Goal: Task Accomplishment & Management: Manage account settings

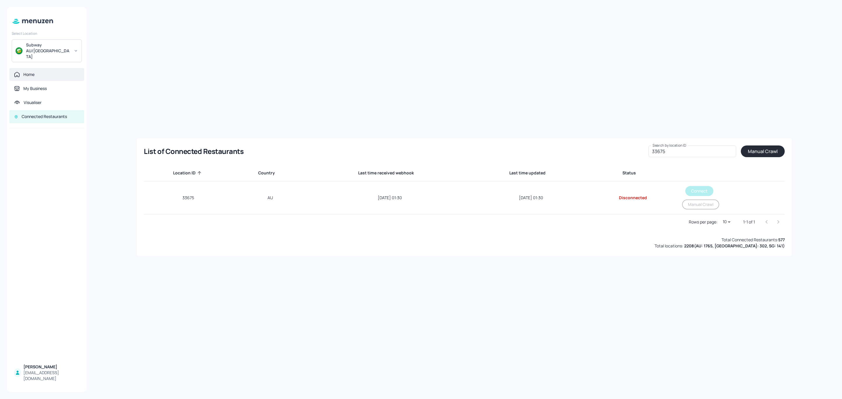
click at [31, 72] on div "Home" at bounding box center [28, 75] width 11 height 6
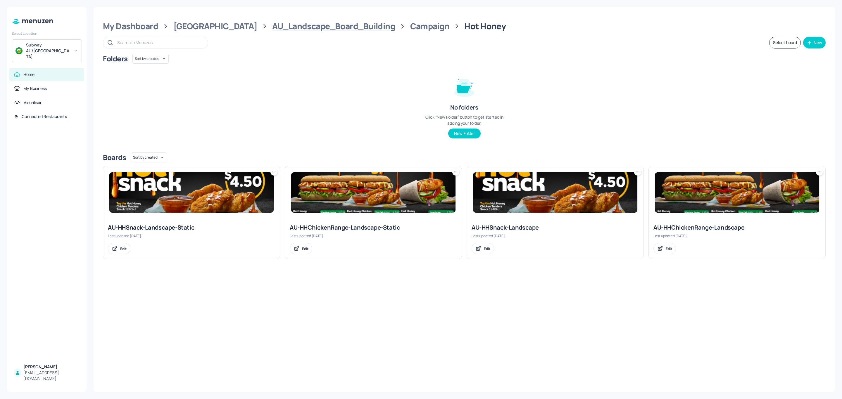
click at [283, 25] on div "AU_Landscape_Board_Building" at bounding box center [333, 26] width 123 height 11
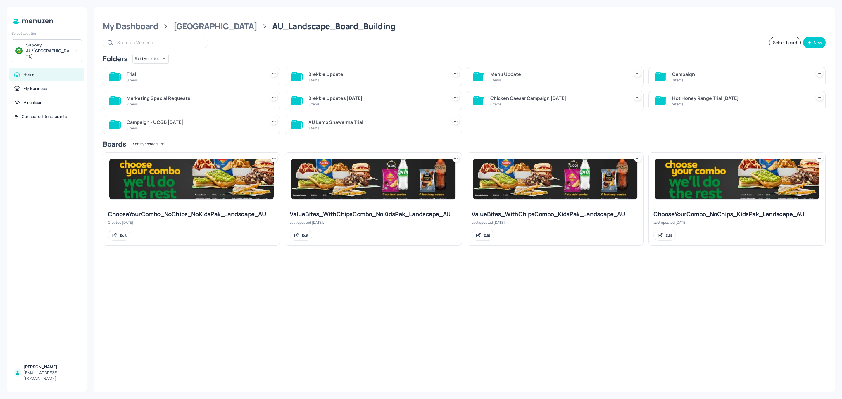
click at [693, 71] on div "Campaign" at bounding box center [740, 74] width 137 height 7
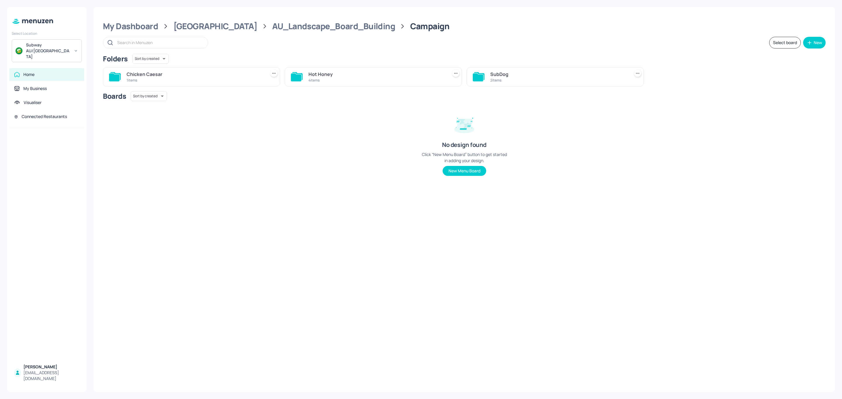
click at [251, 32] on div "My Dashboard Australia AU_Landscape_Board_Building Campaign Select board New Fo…" at bounding box center [464, 199] width 741 height 385
click at [272, 30] on div "AU_Landscape_Board_Building" at bounding box center [333, 26] width 123 height 11
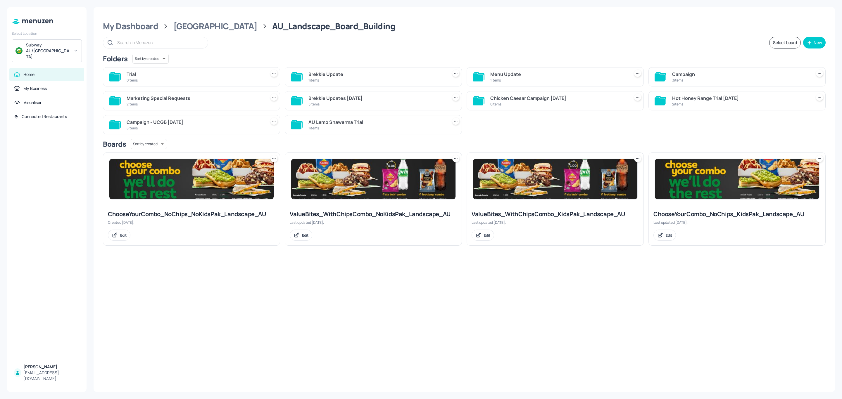
click at [188, 125] on div "Campaign - UCGB [DATE]" at bounding box center [195, 122] width 137 height 7
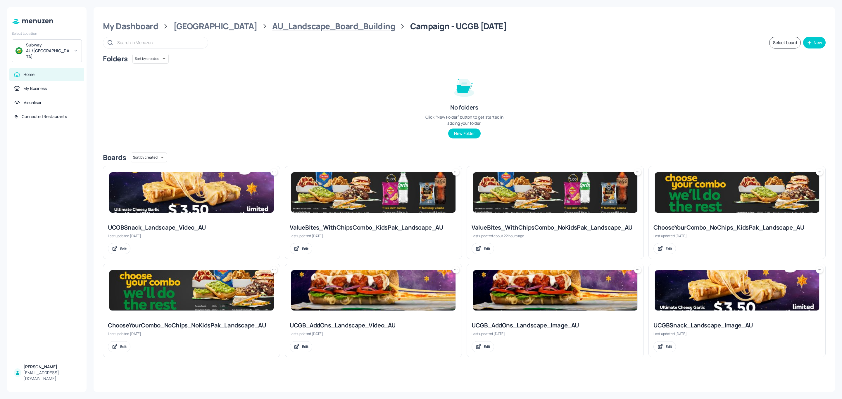
click at [311, 31] on div "AU_Landscape_Board_Building" at bounding box center [333, 26] width 123 height 11
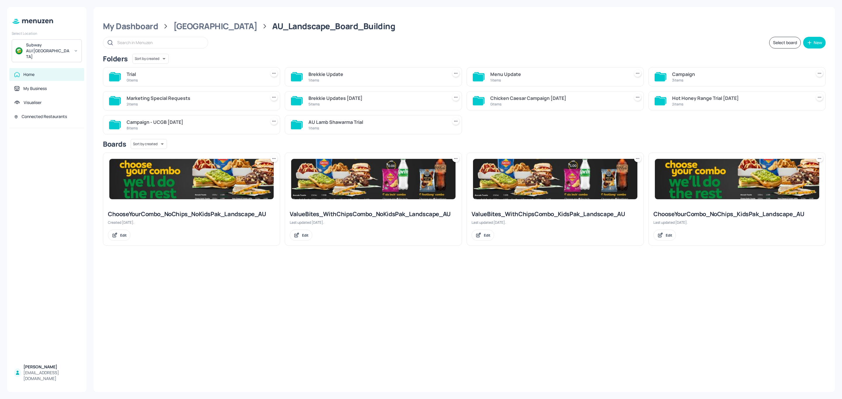
click at [684, 79] on div "3 items" at bounding box center [740, 80] width 137 height 5
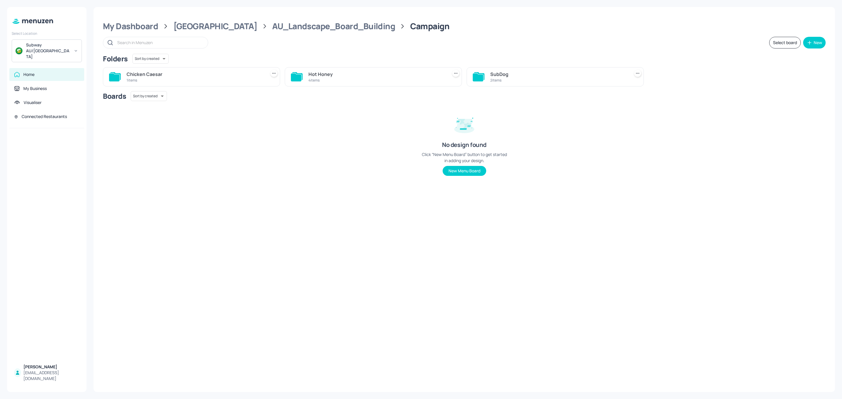
click at [526, 75] on div "SubDog" at bounding box center [558, 74] width 137 height 7
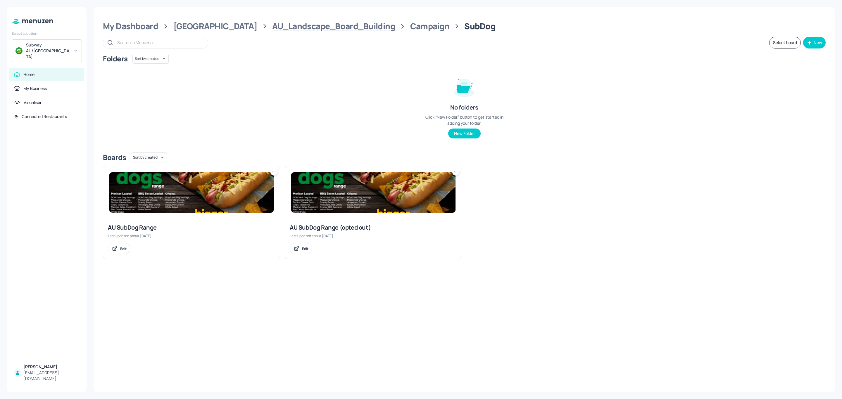
click at [312, 27] on div "AU_Landscape_Board_Building" at bounding box center [333, 26] width 123 height 11
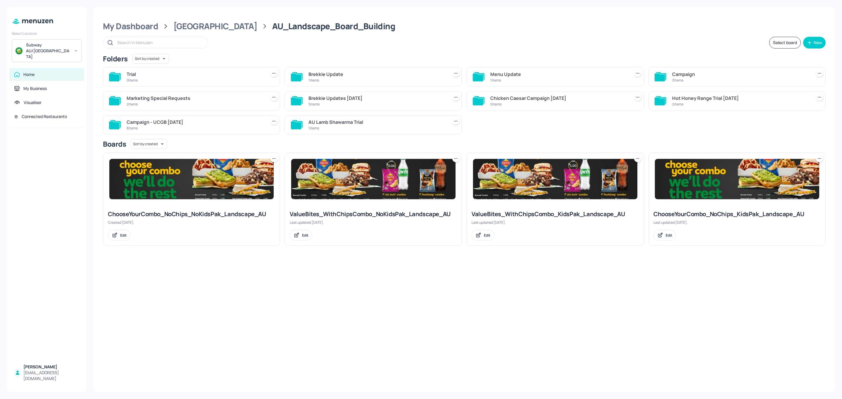
click at [345, 74] on div "Brekkie Update" at bounding box center [376, 74] width 137 height 7
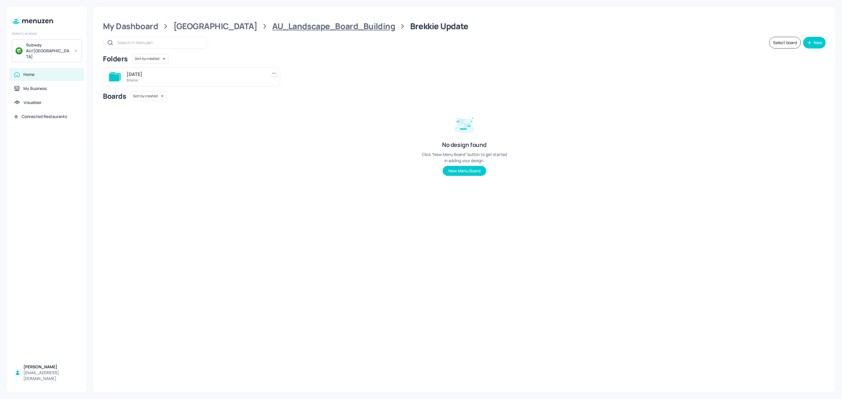
click at [329, 25] on div "AU_Landscape_Board_Building" at bounding box center [333, 26] width 123 height 11
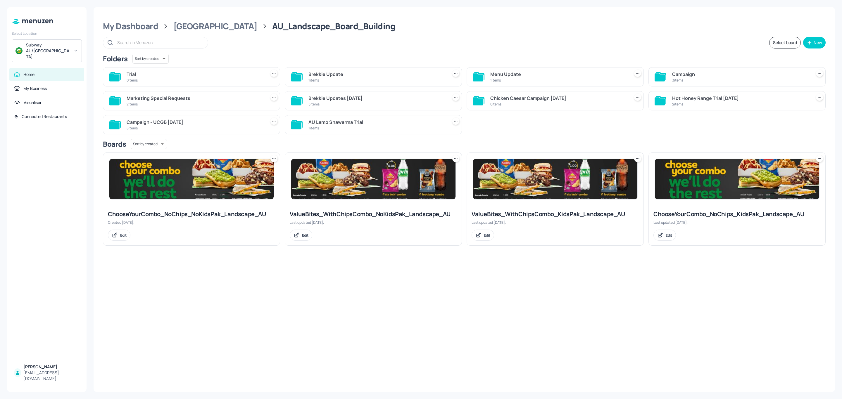
click at [206, 96] on div "Marketing Special Requests" at bounding box center [195, 98] width 137 height 7
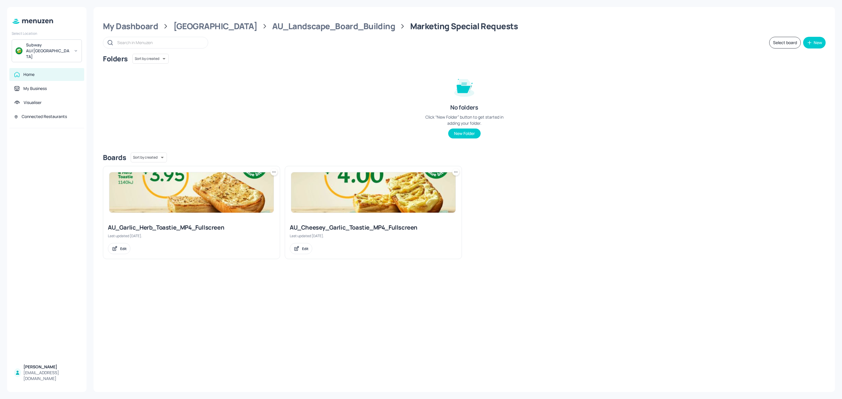
click at [300, 20] on div "My Dashboard Australia AU_Landscape_Board_Building Marketing Special Requests S…" at bounding box center [464, 199] width 741 height 385
click at [301, 24] on div "AU_Landscape_Board_Building" at bounding box center [333, 26] width 123 height 11
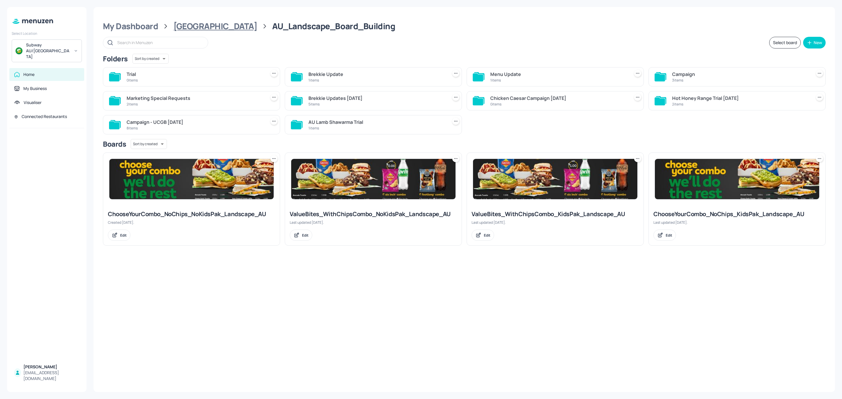
click at [205, 26] on div "[GEOGRAPHIC_DATA]" at bounding box center [215, 26] width 84 height 11
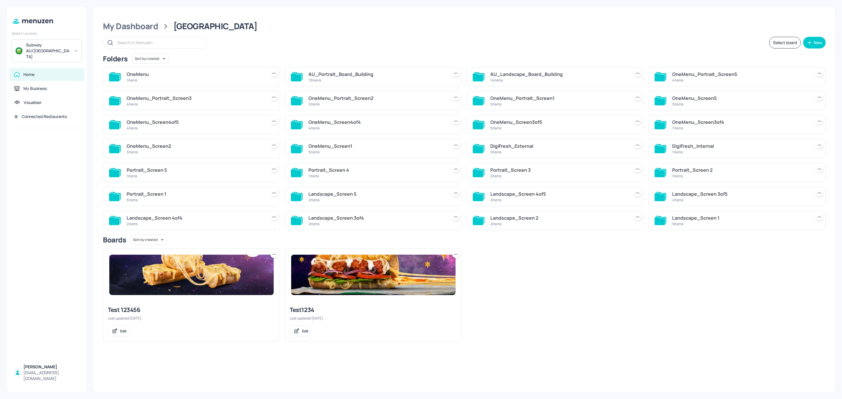
click at [541, 74] on div "AU_Landscape_Board_Building" at bounding box center [558, 74] width 137 height 7
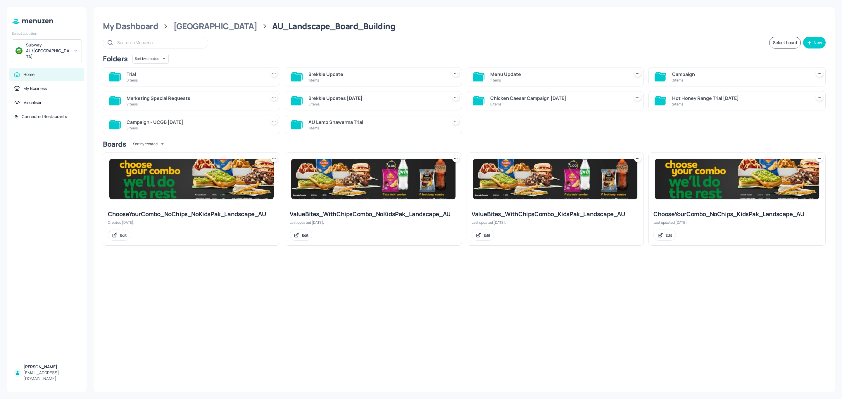
click at [523, 79] on div "1 items" at bounding box center [558, 80] width 137 height 5
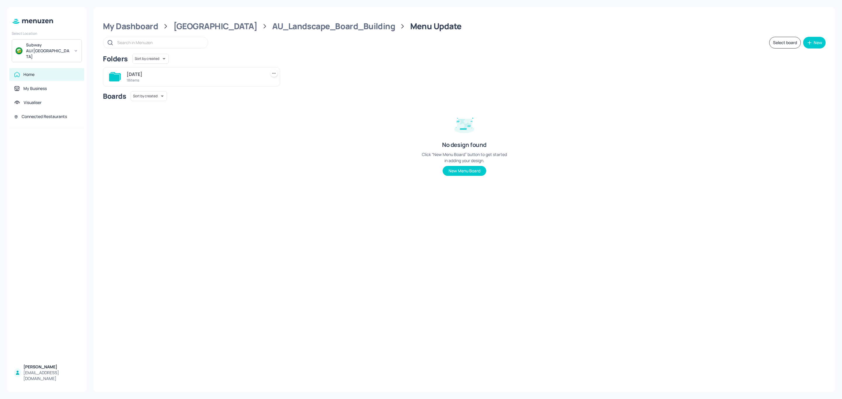
click at [237, 86] on div "[DATE] items" at bounding box center [191, 76] width 177 height 19
click at [231, 81] on div "18 items" at bounding box center [195, 80] width 137 height 5
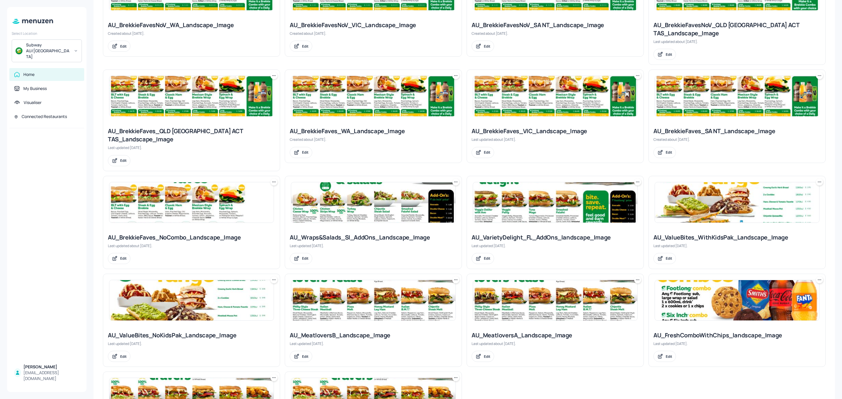
scroll to position [219, 0]
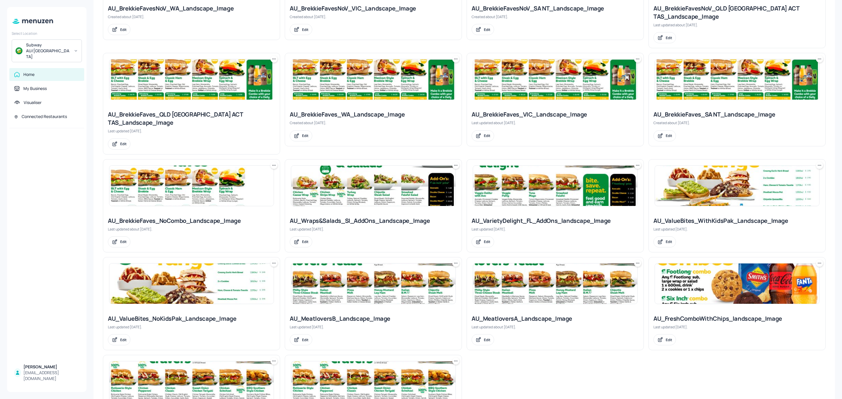
click at [519, 185] on img at bounding box center [555, 186] width 164 height 40
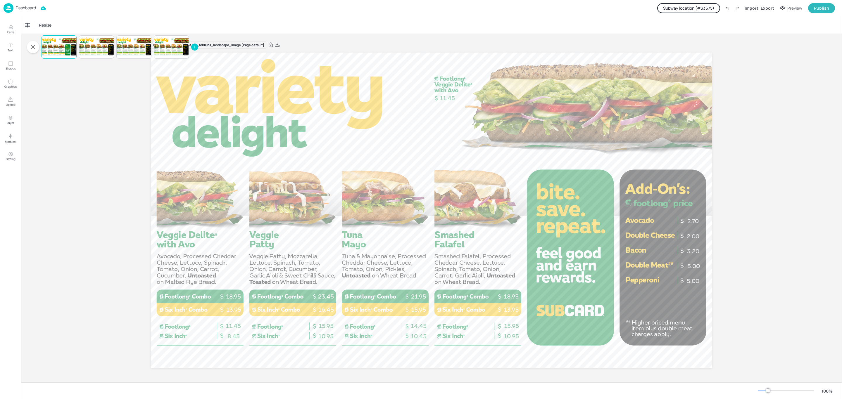
click at [686, 9] on button "Subway location (# 33675 )" at bounding box center [688, 8] width 63 height 10
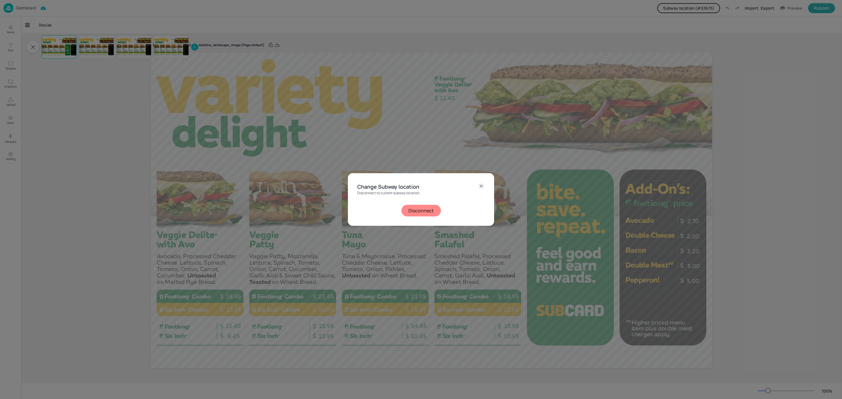
click at [412, 208] on button "Disconnect" at bounding box center [420, 211] width 39 height 12
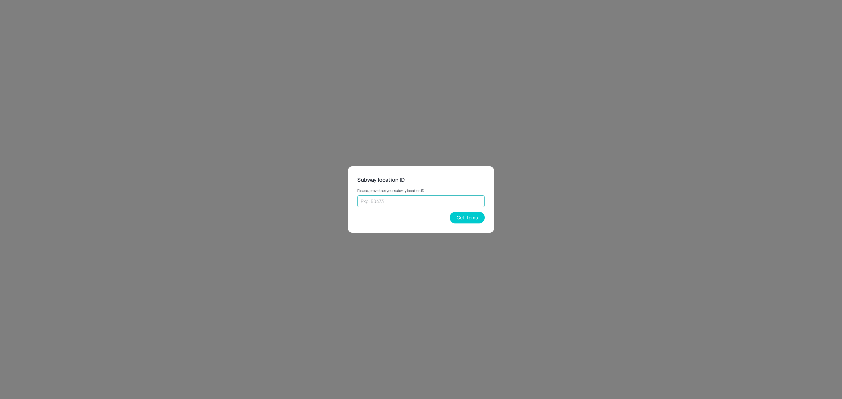
click at [424, 198] on input "text" at bounding box center [420, 202] width 127 height 12
type input "43020"
click at [463, 217] on button "Get Items" at bounding box center [466, 218] width 35 height 12
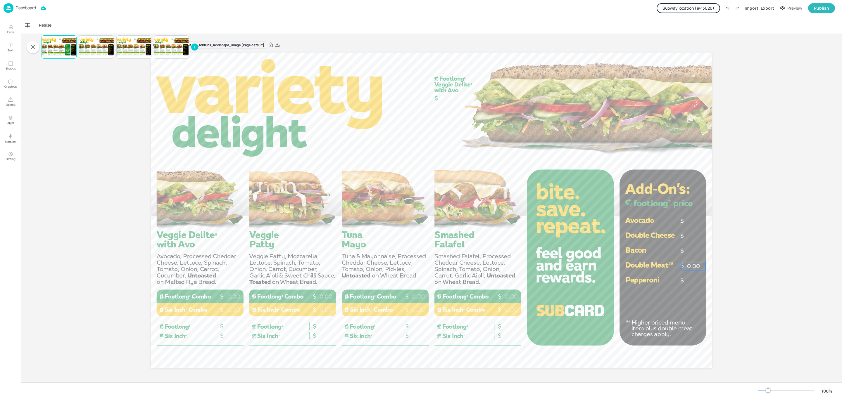
click at [694, 265] on p "0.00" at bounding box center [694, 266] width 24 height 8
